Goal: Information Seeking & Learning: Learn about a topic

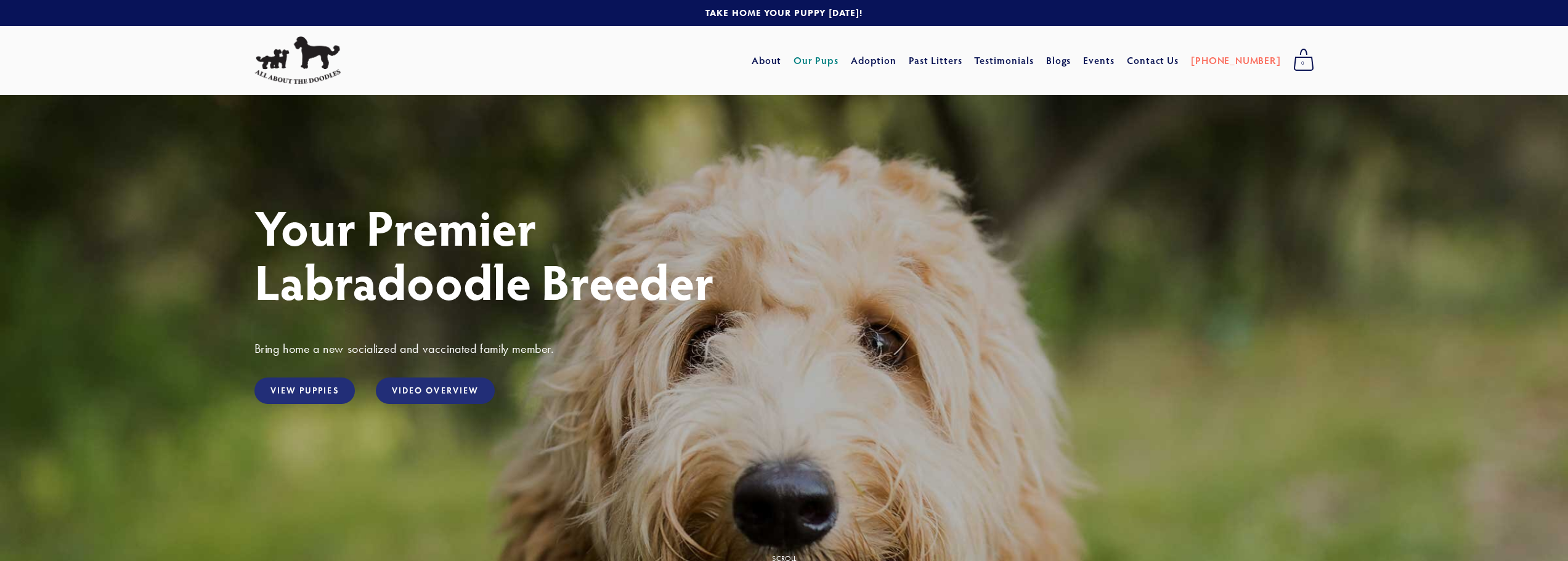
click at [838, 56] on link "Our Pups" at bounding box center [816, 60] width 45 height 22
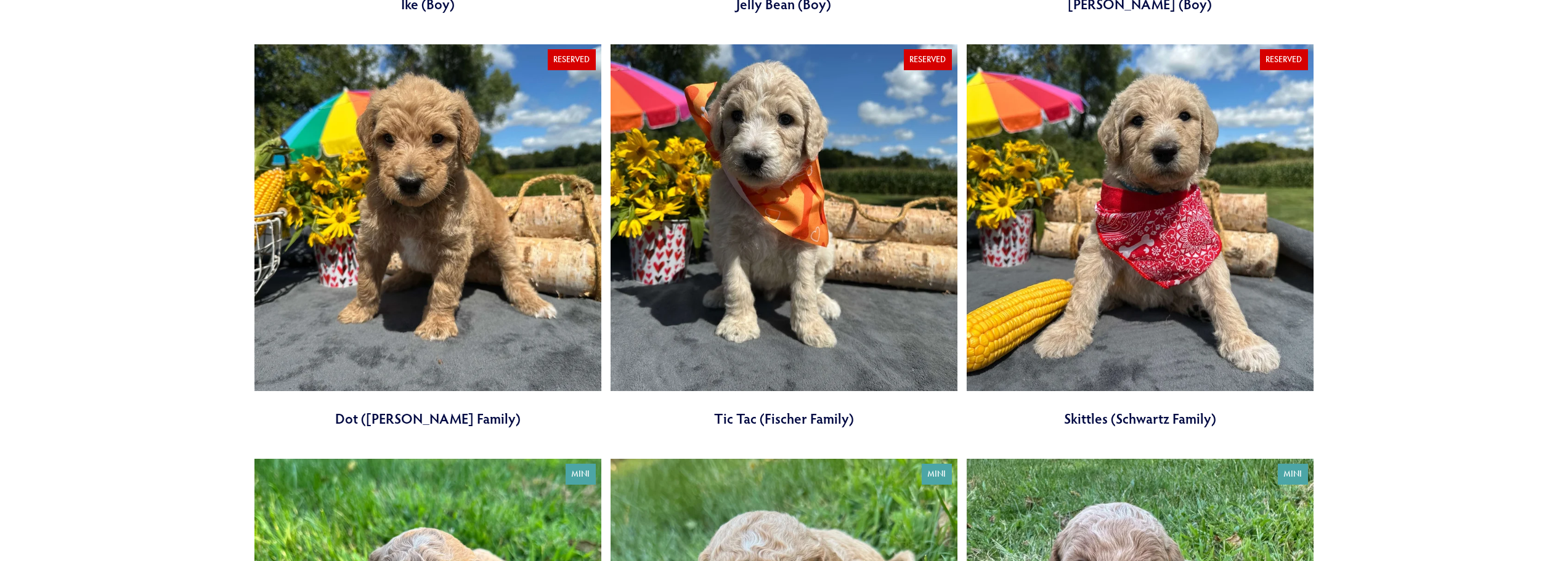
scroll to position [2401, 0]
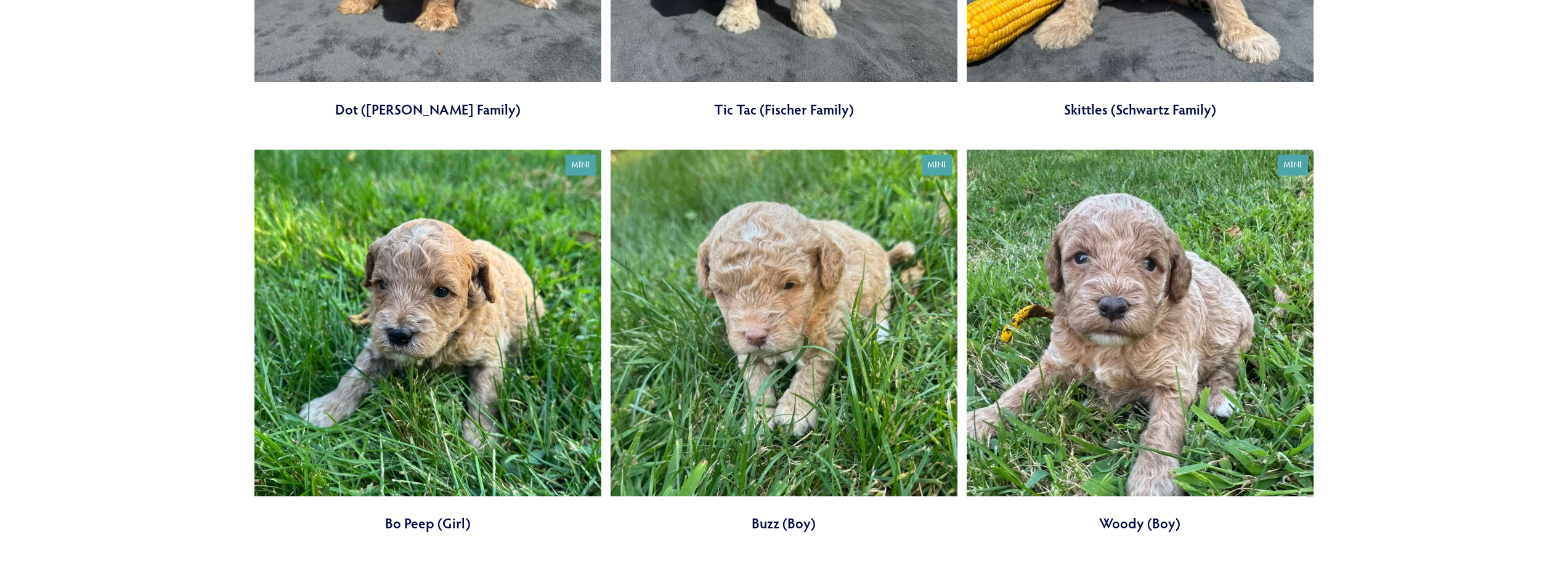
click at [415, 331] on link at bounding box center [427, 341] width 347 height 383
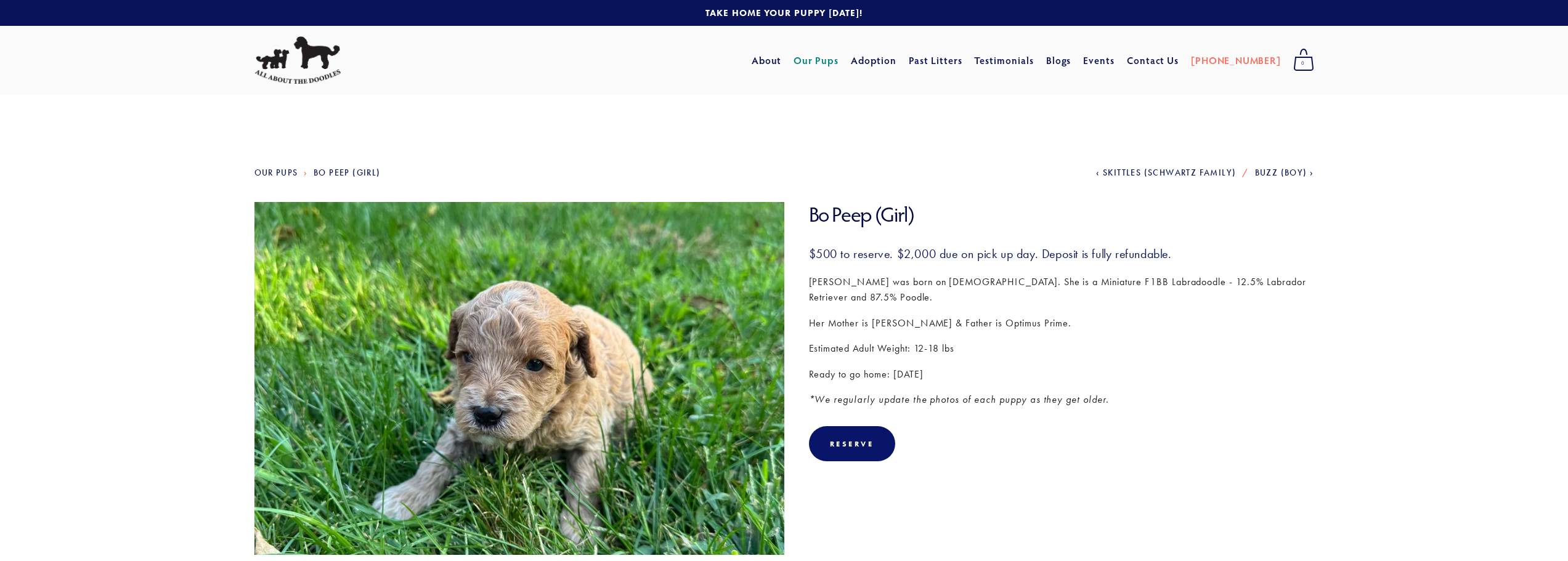
click at [283, 169] on link "Our Pups" at bounding box center [276, 173] width 44 height 11
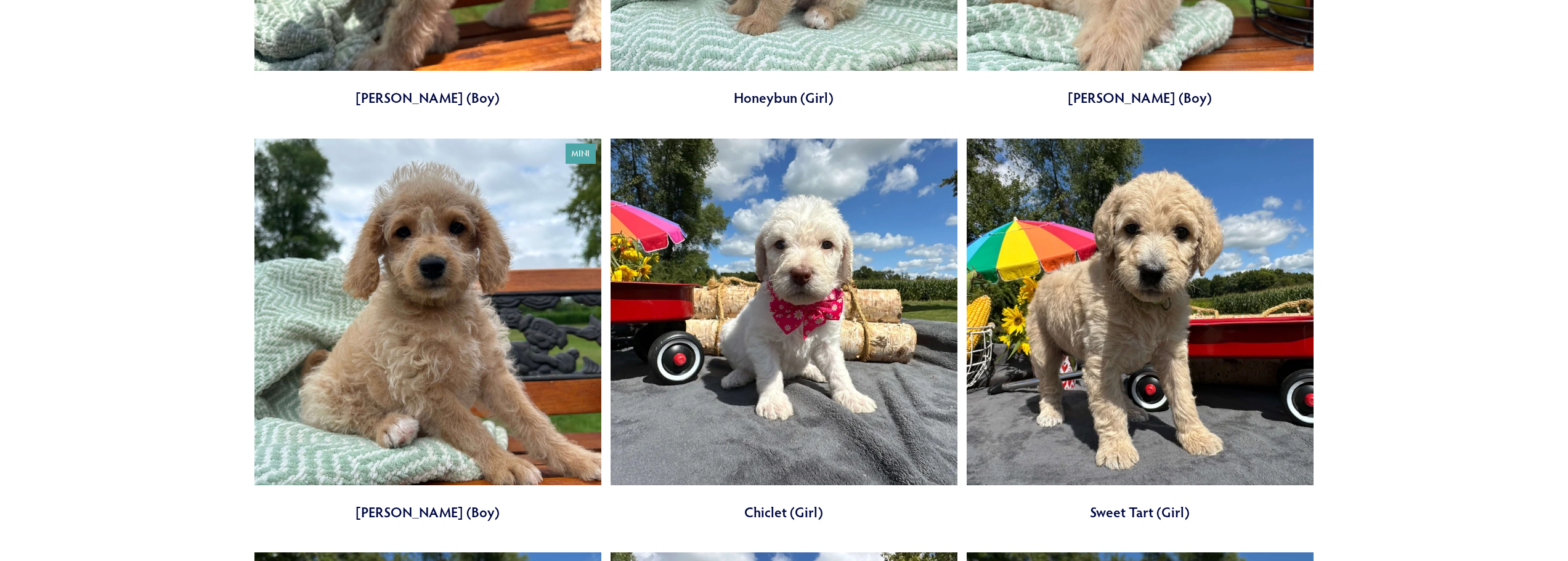
scroll to position [1232, 0]
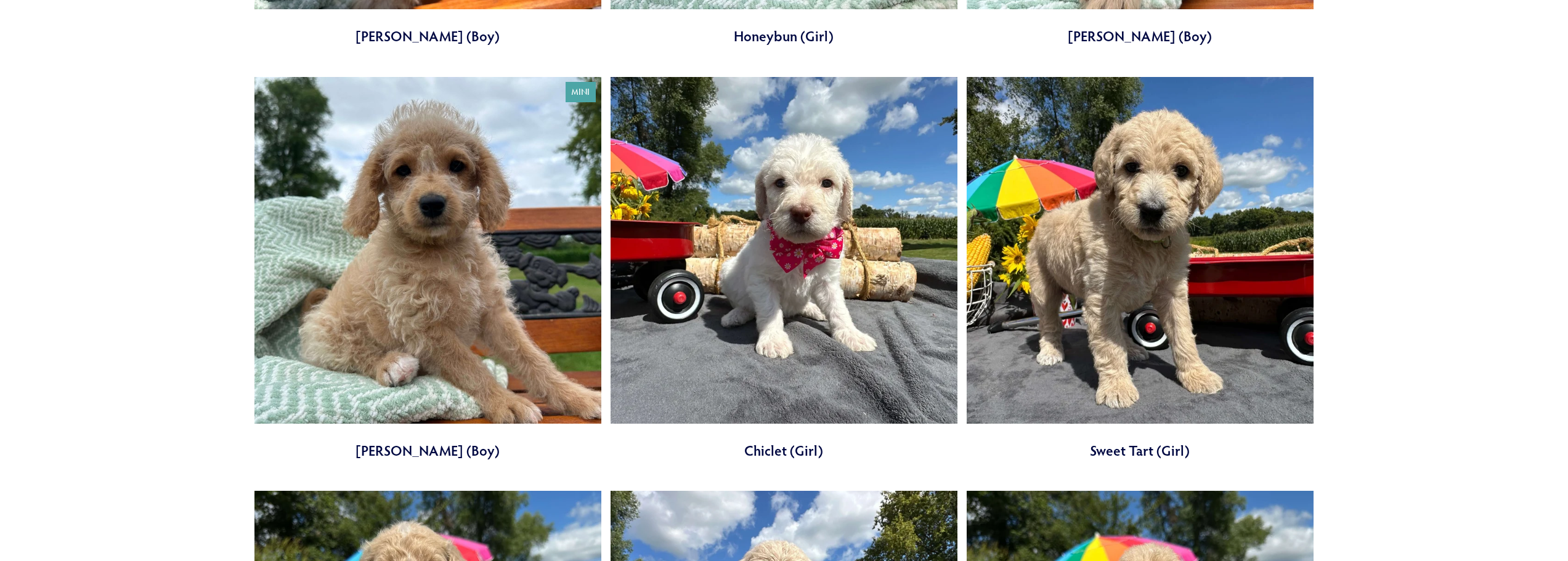
click at [1180, 248] on link at bounding box center [1139, 268] width 347 height 383
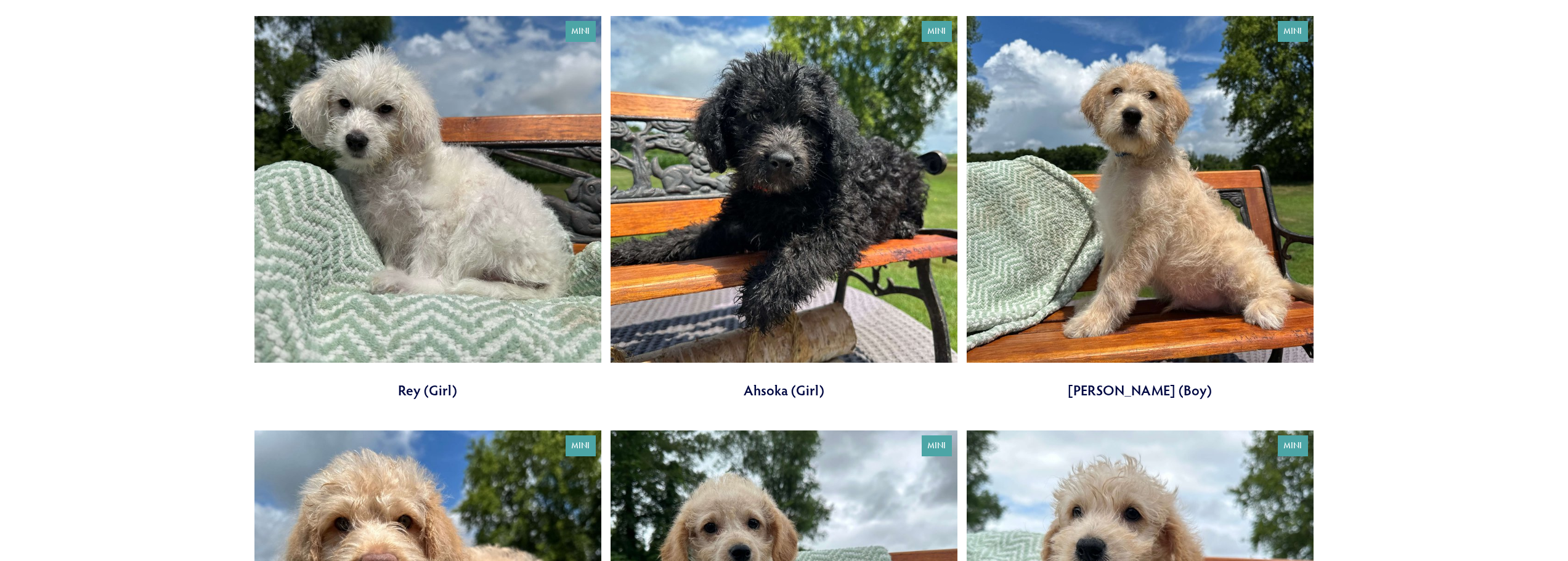
scroll to position [431, 0]
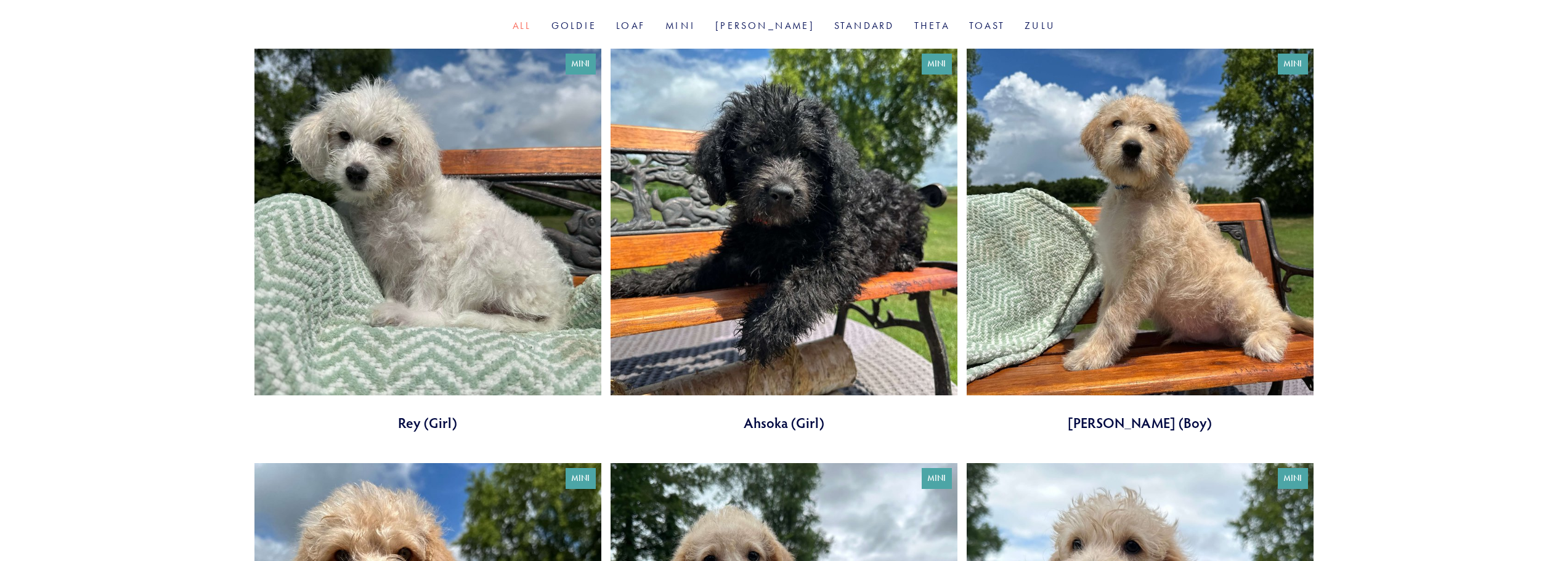
click at [1039, 235] on link at bounding box center [1139, 240] width 347 height 383
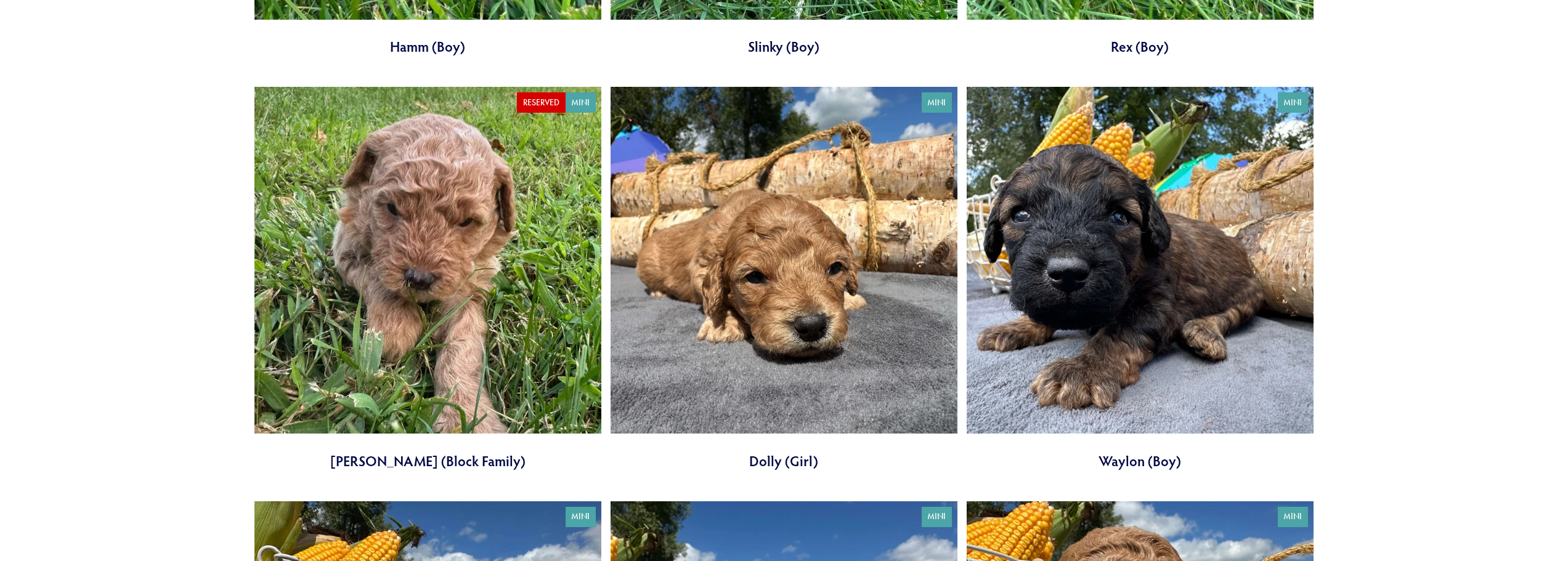
scroll to position [3325, 0]
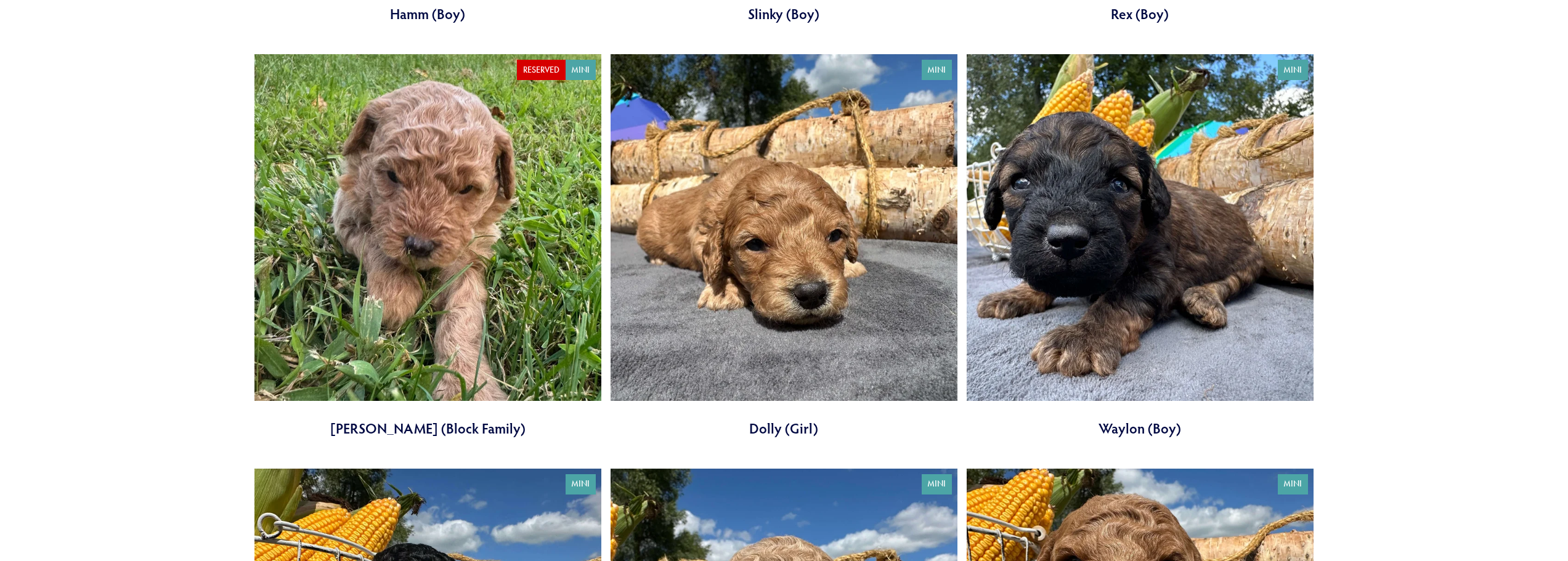
click at [796, 270] on link at bounding box center [784, 246] width 347 height 383
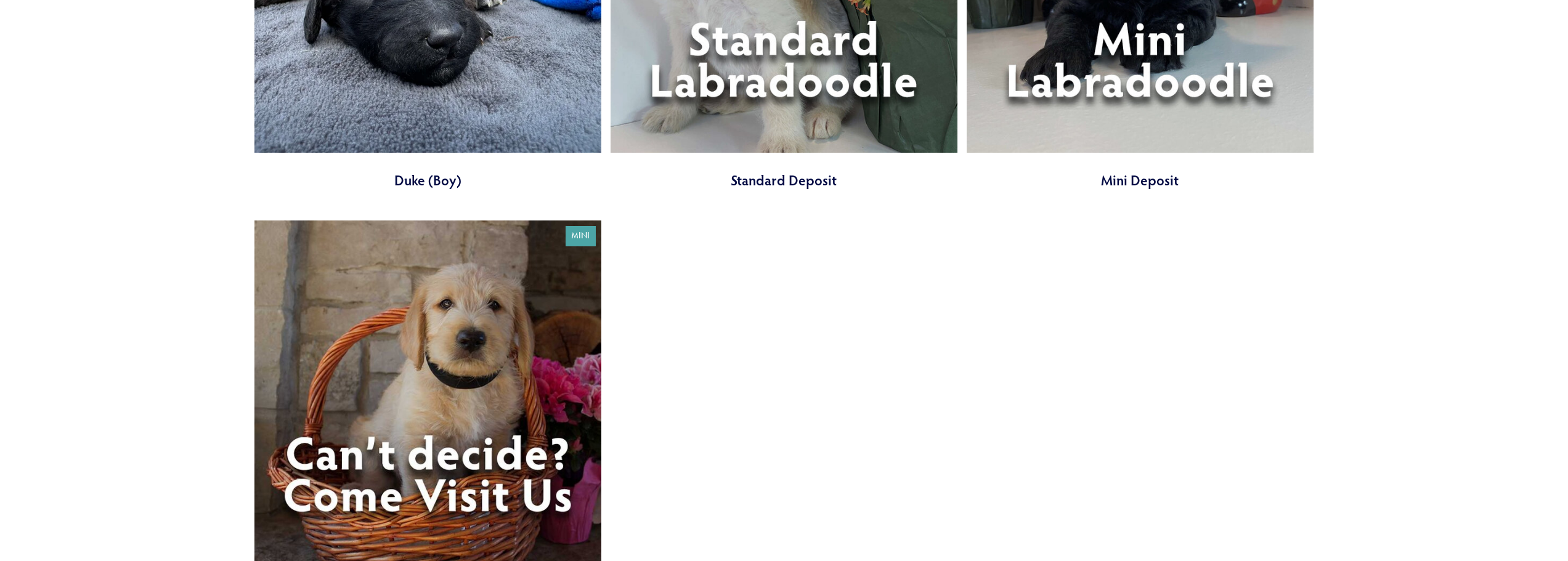
scroll to position [5726, 0]
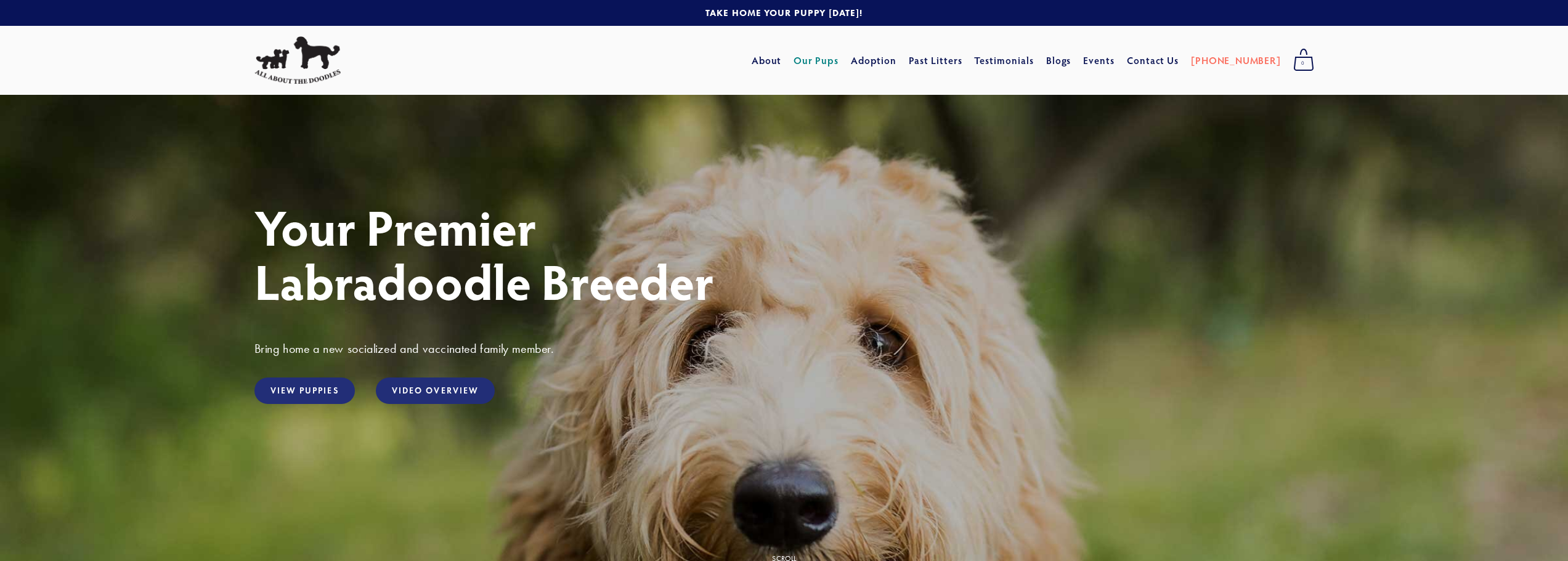
click at [838, 60] on link "Our Pups" at bounding box center [816, 60] width 45 height 22
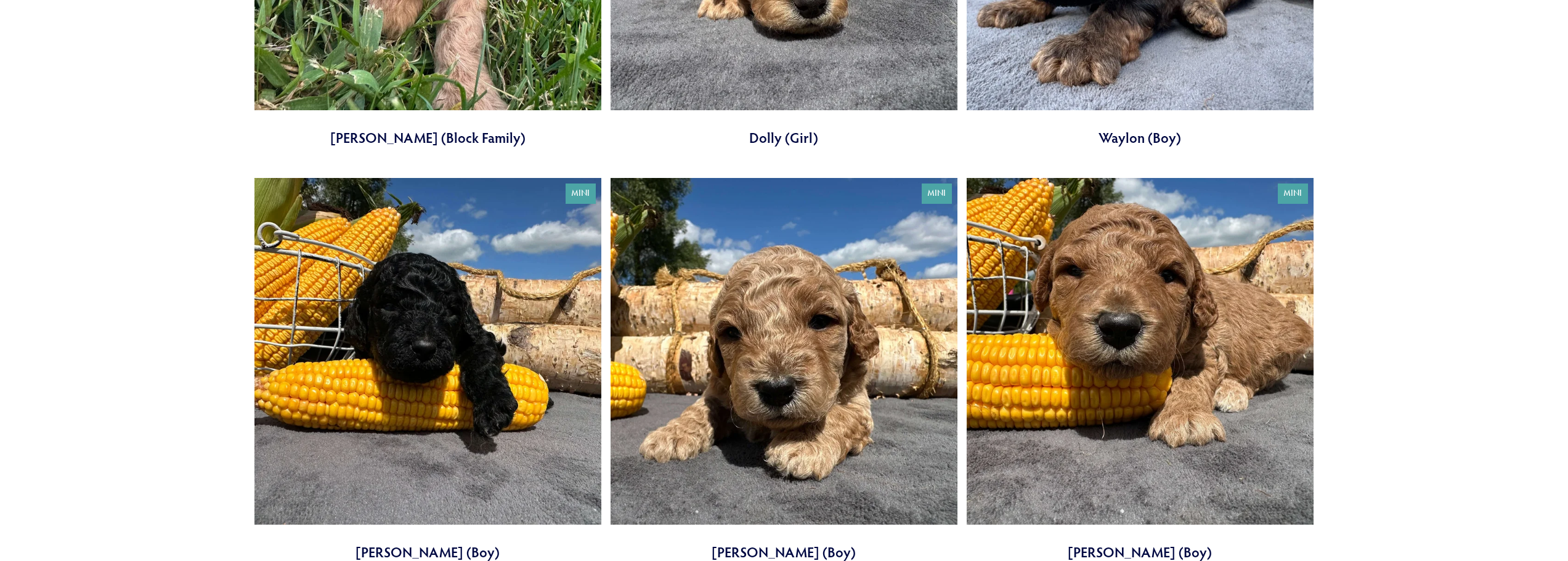
scroll to position [3633, 0]
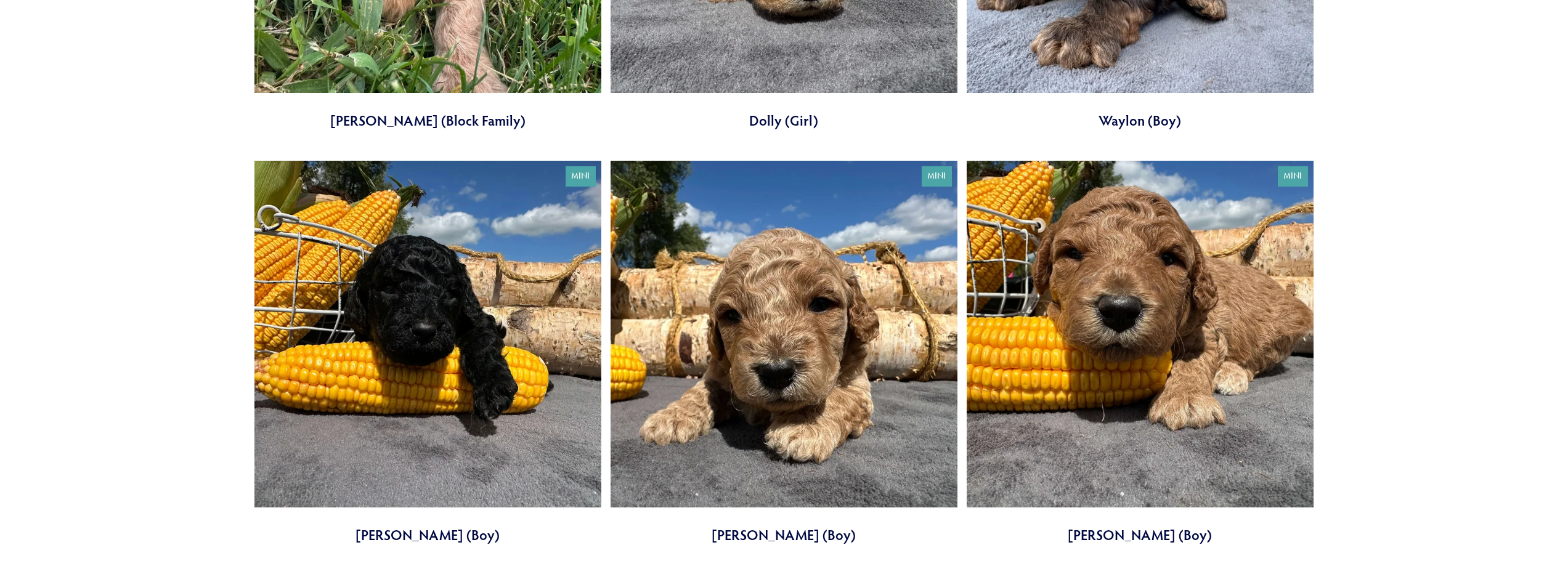
click at [1061, 361] on link at bounding box center [1139, 352] width 347 height 383
